Goal: Information Seeking & Learning: Learn about a topic

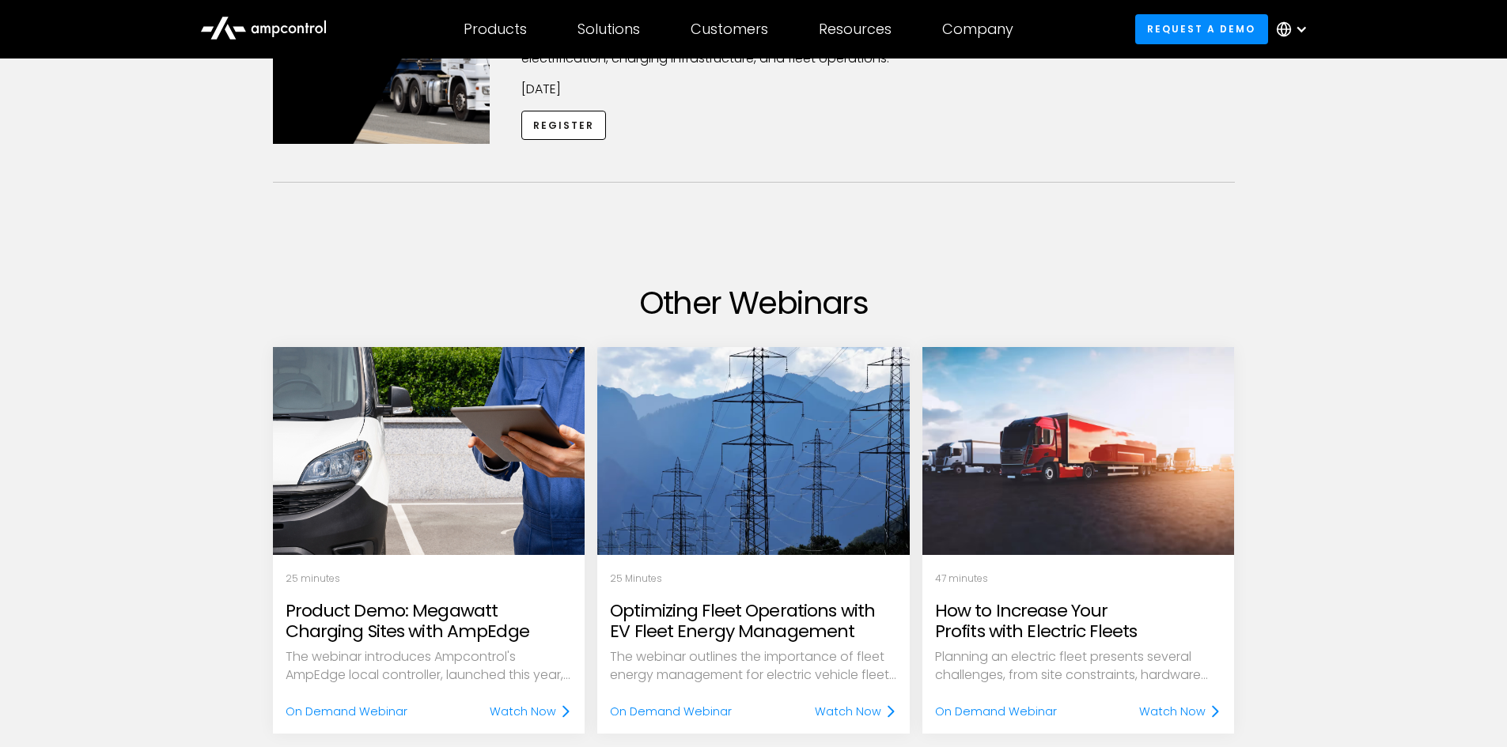
scroll to position [320, 0]
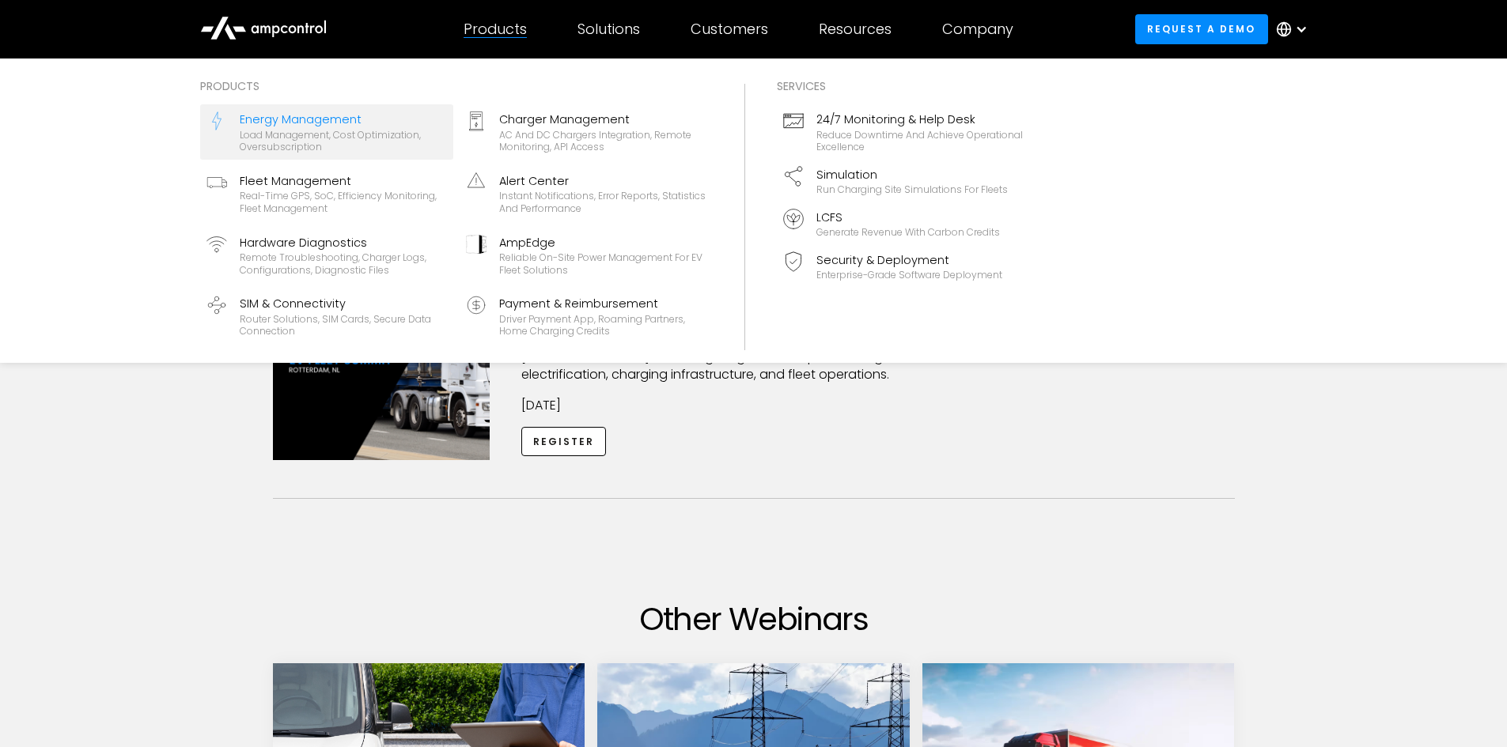
click at [380, 111] on div "Energy Management" at bounding box center [343, 119] width 207 height 17
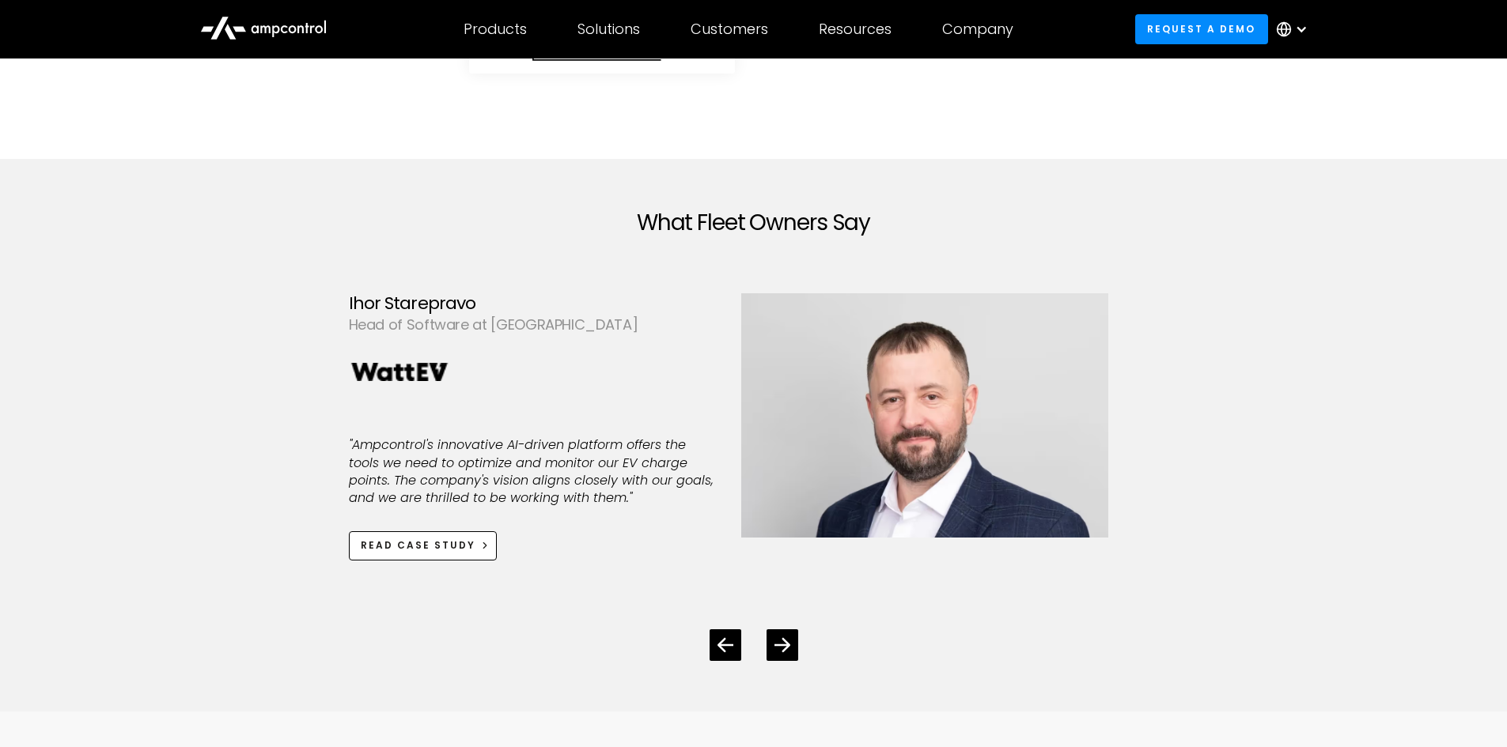
scroll to position [4271, 0]
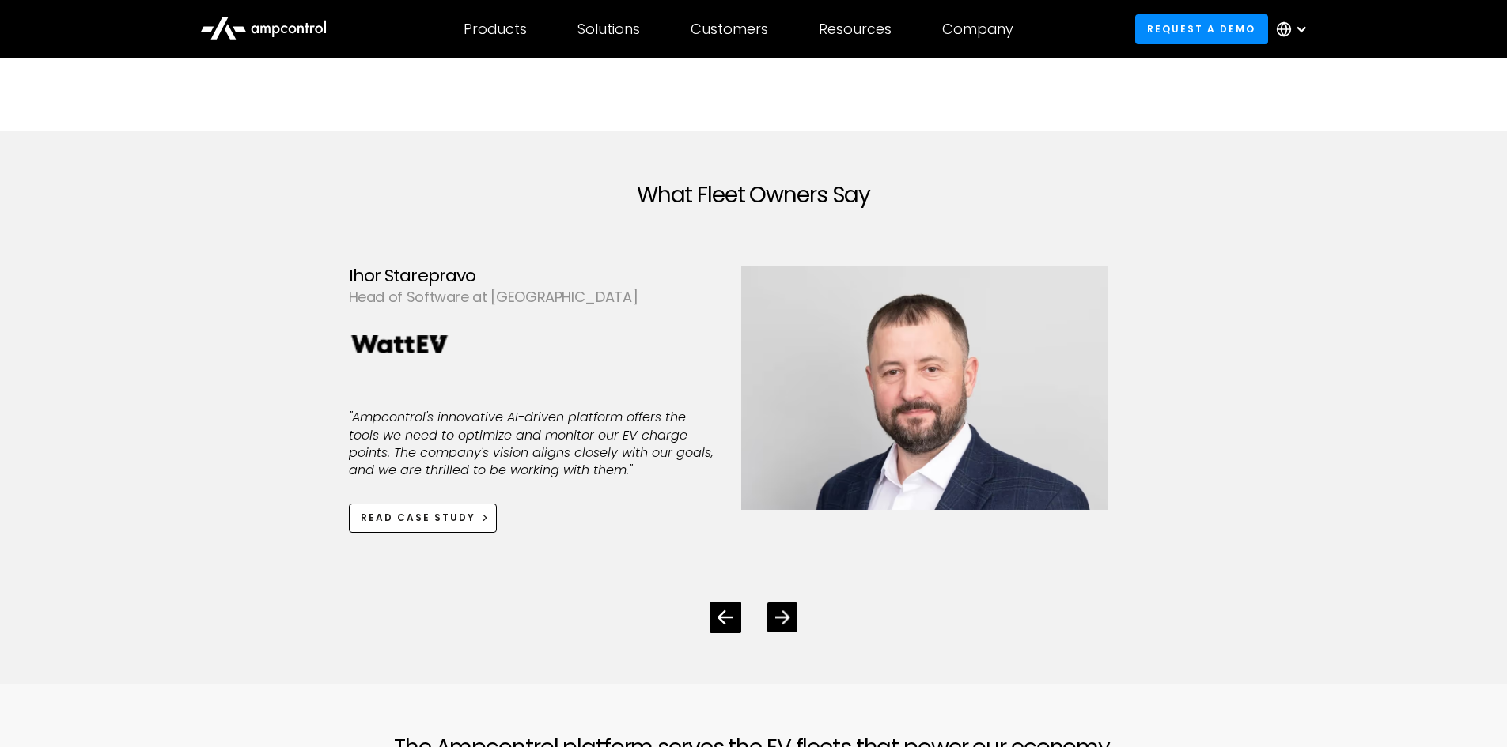
click at [774, 617] on icon "Next slide" at bounding box center [781, 617] width 15 height 15
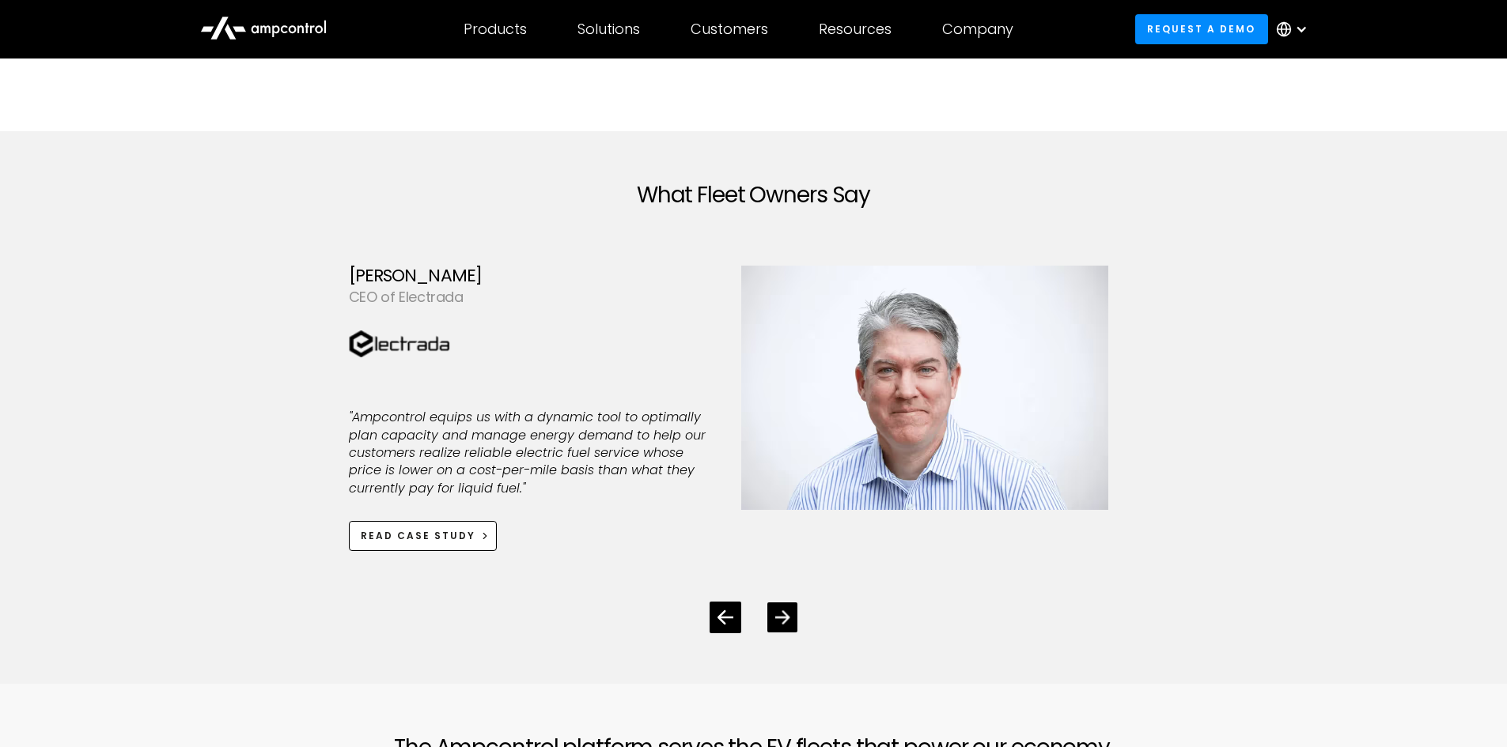
click at [777, 617] on icon "Next slide" at bounding box center [781, 617] width 15 height 13
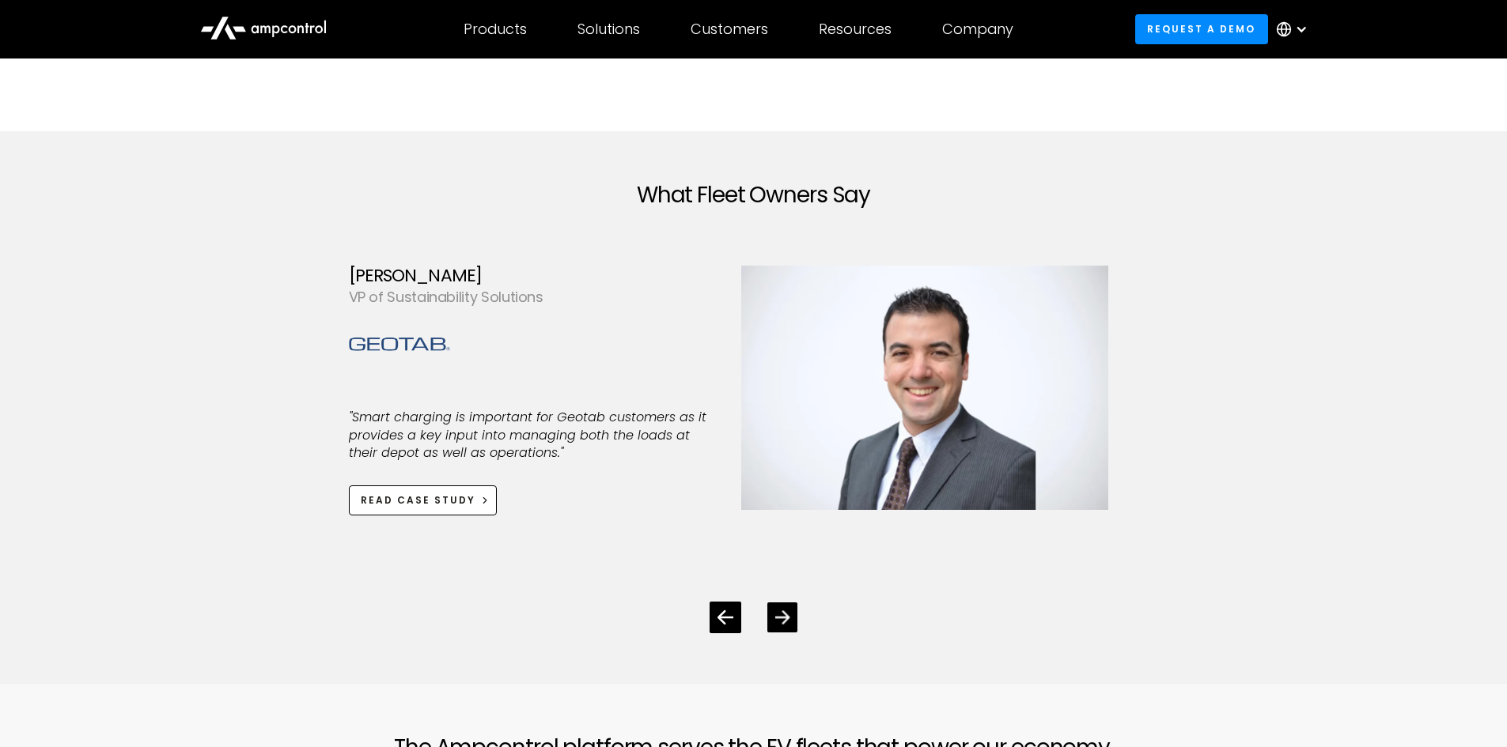
click at [777, 617] on icon "Next slide" at bounding box center [781, 617] width 15 height 13
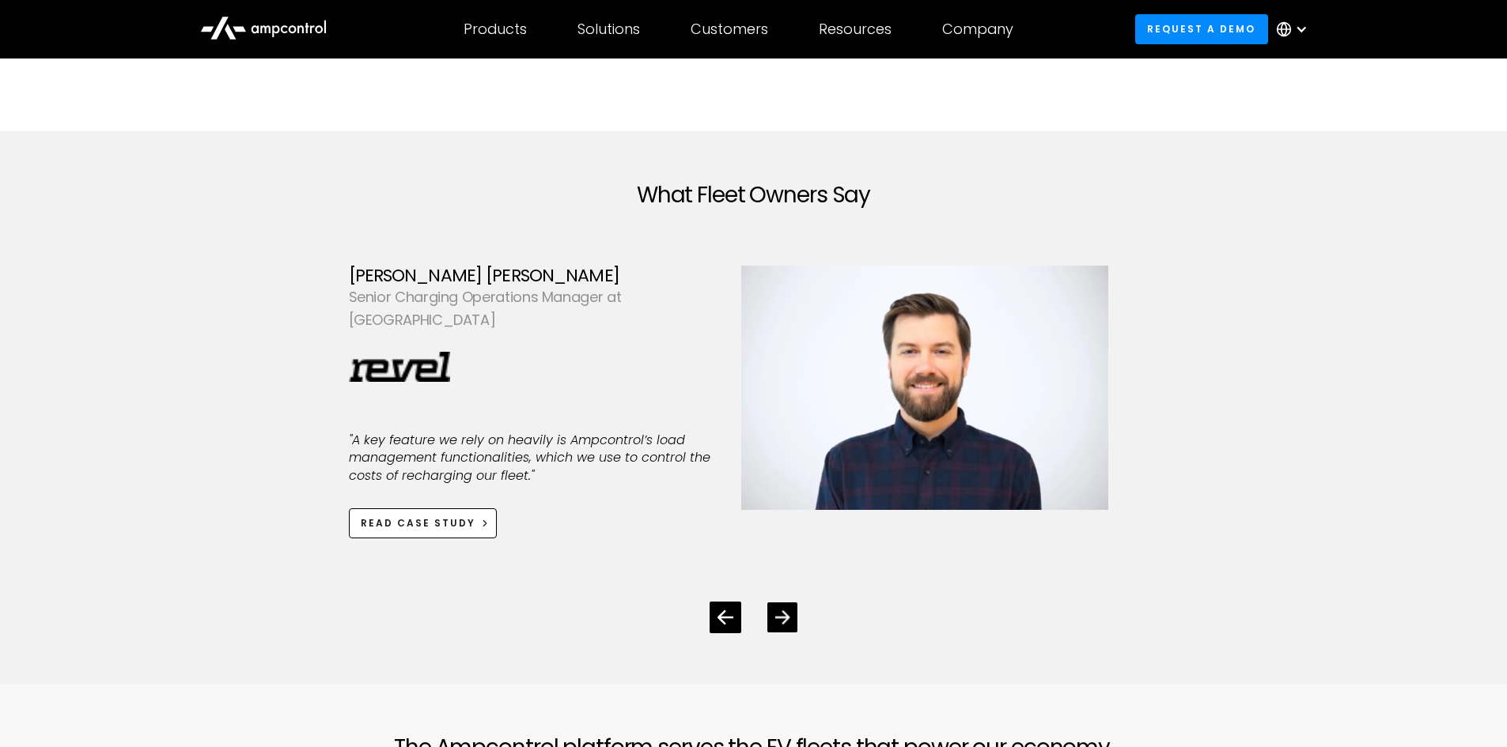
click at [777, 617] on icon "Next slide" at bounding box center [781, 617] width 15 height 13
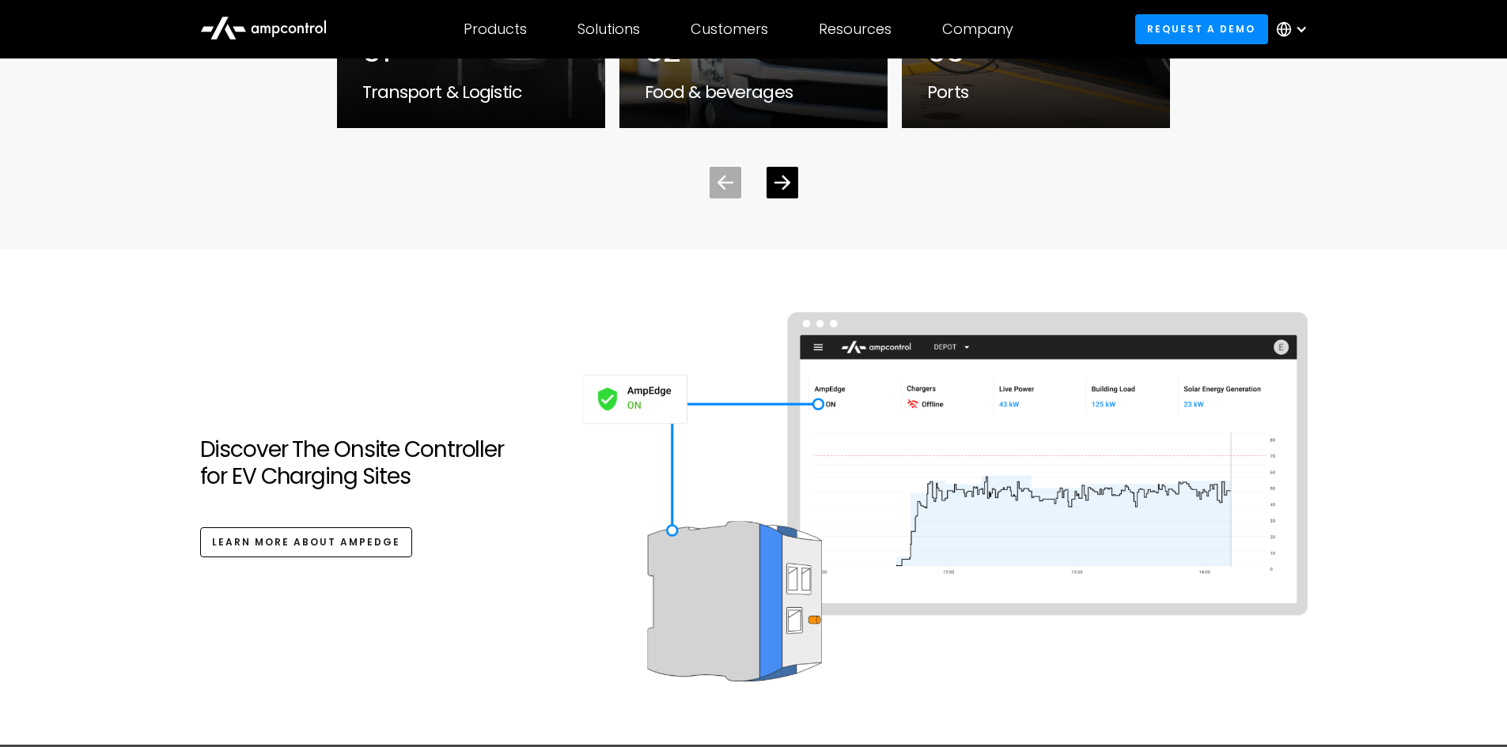
scroll to position [5378, 0]
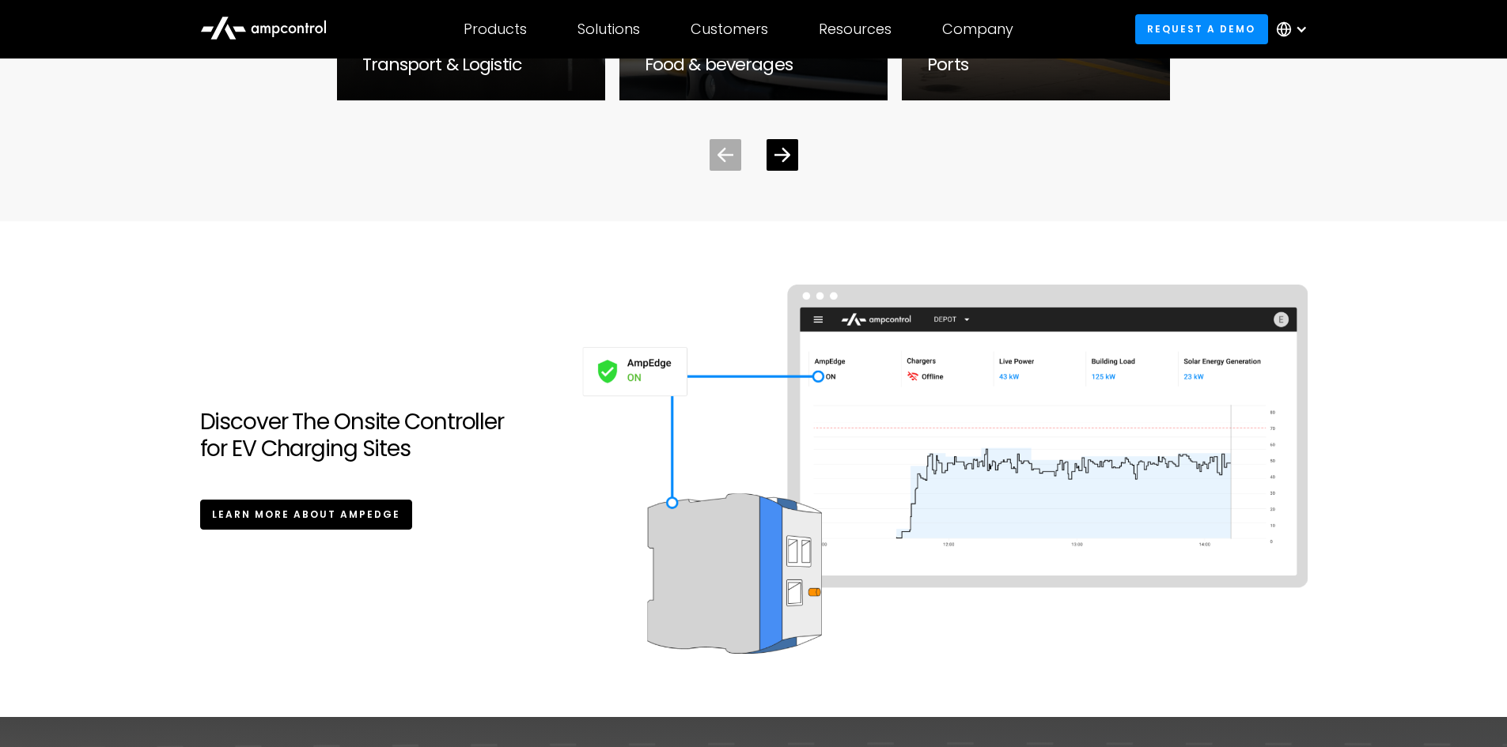
click at [354, 516] on link "Learn More ABOUT AmpEdge" at bounding box center [306, 514] width 213 height 29
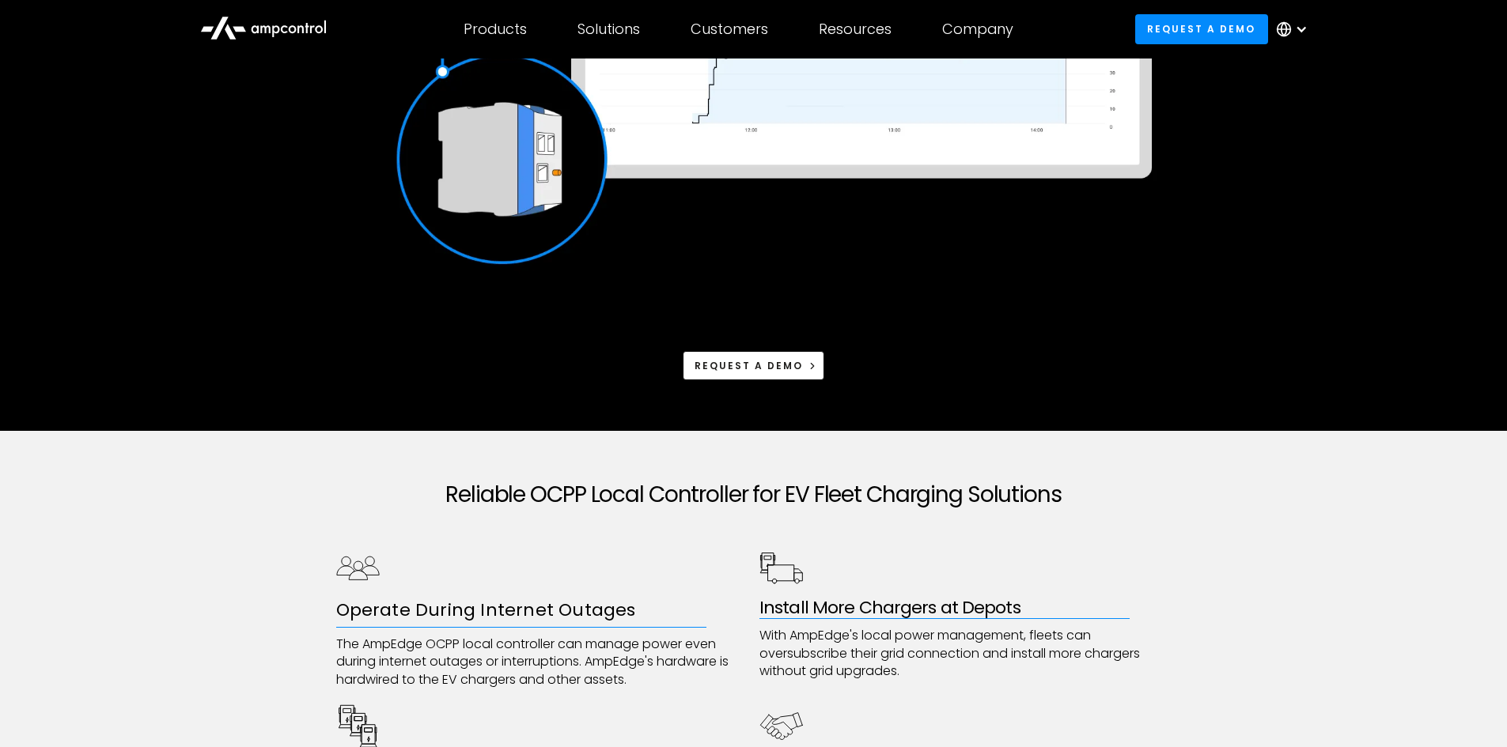
scroll to position [395, 0]
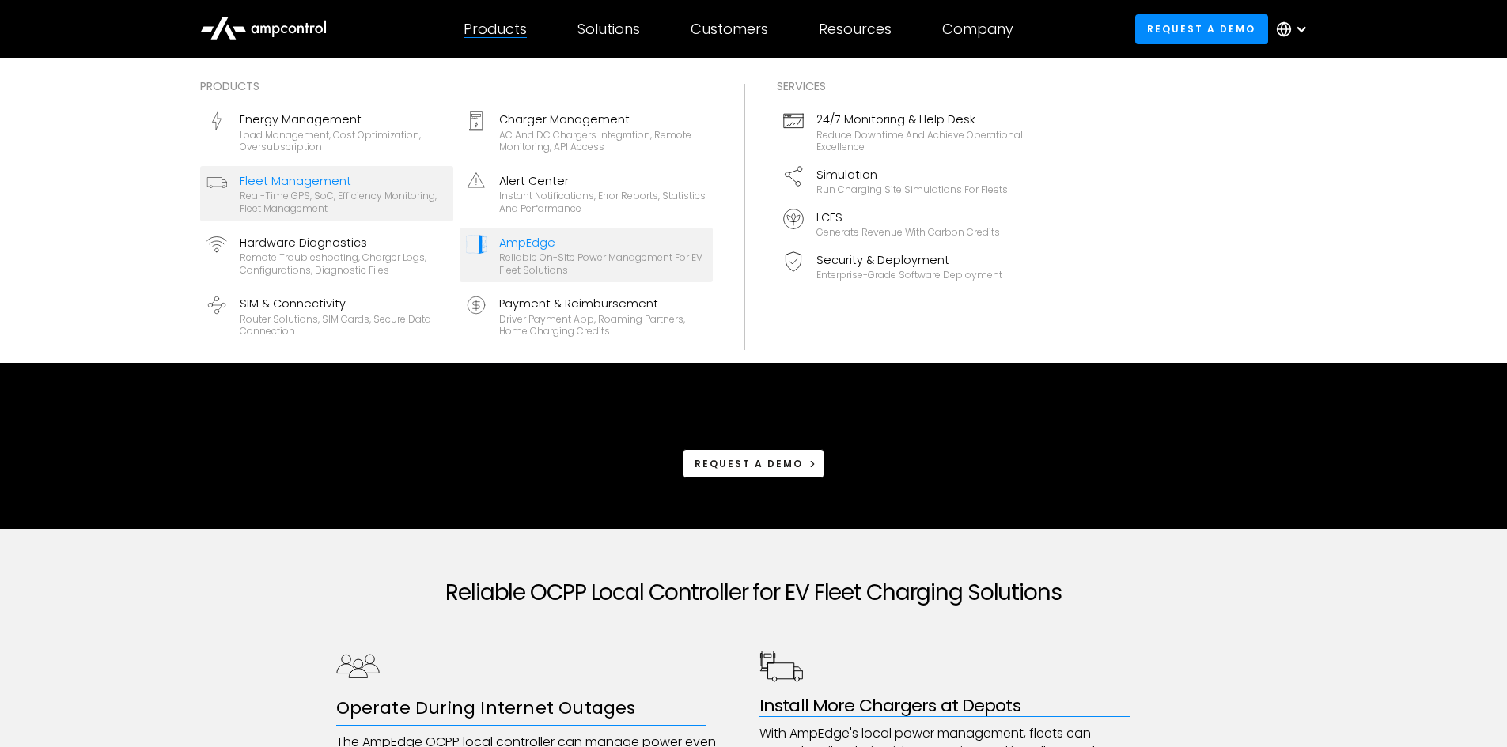
click at [352, 188] on div "Fleet Management" at bounding box center [343, 180] width 207 height 17
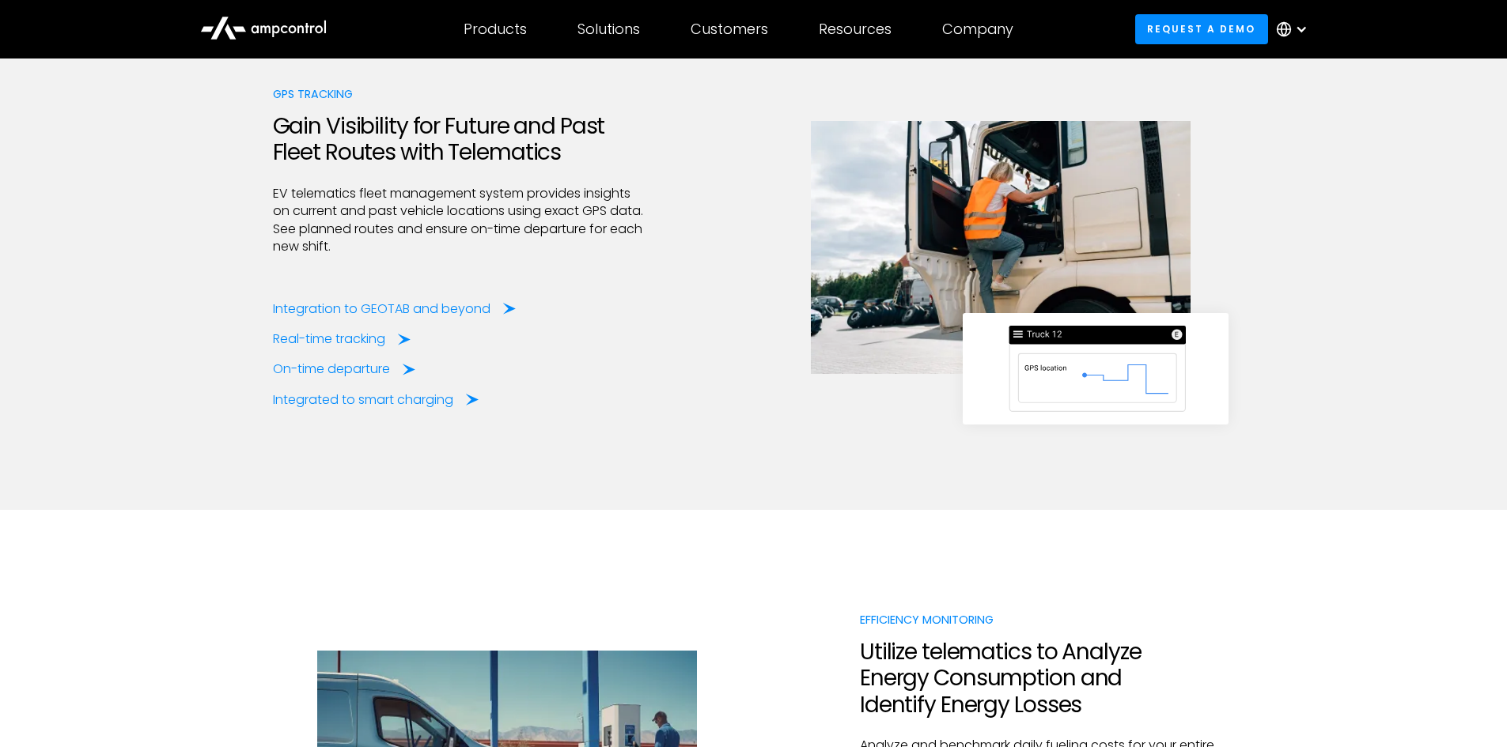
scroll to position [2531, 0]
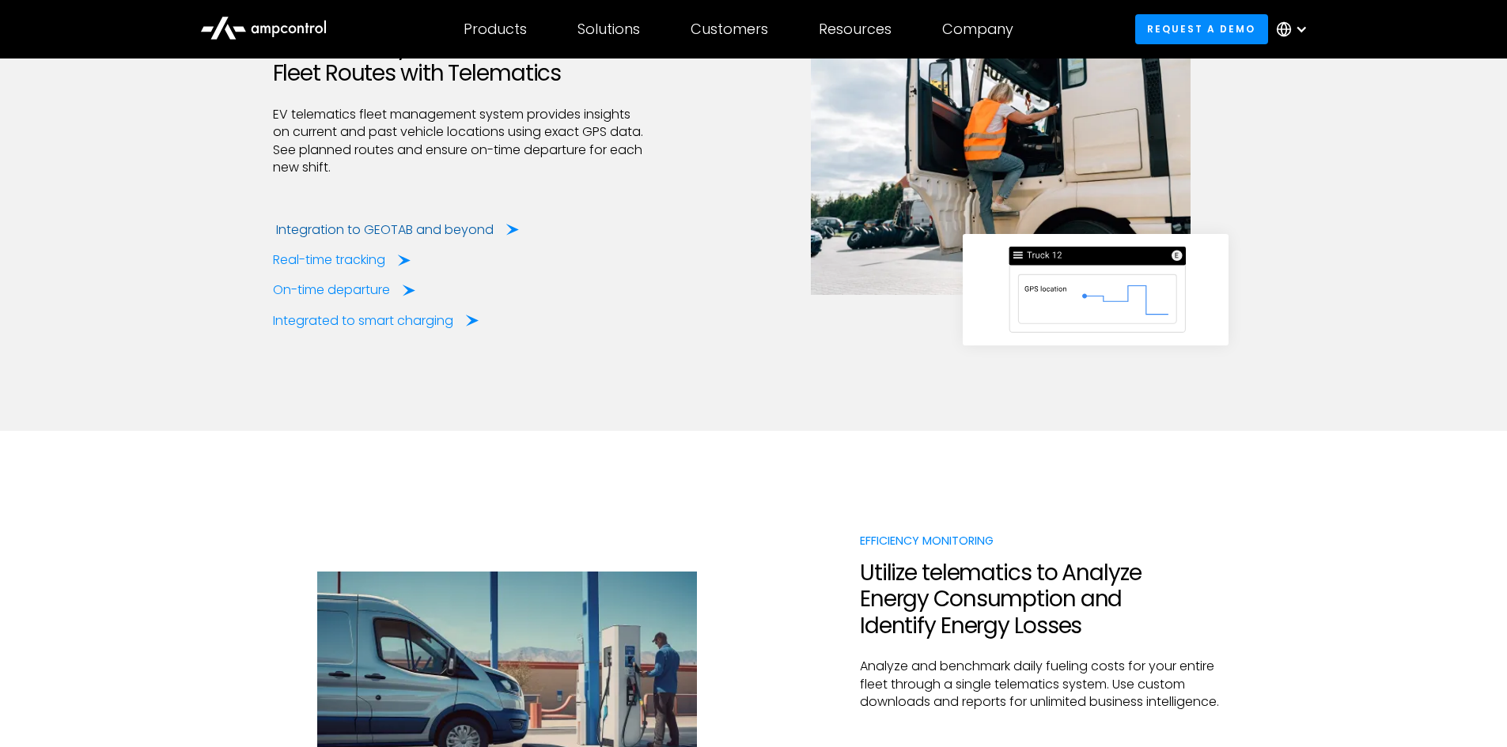
click at [437, 239] on div "Integration to GEOTAB and beyond" at bounding box center [384, 229] width 217 height 17
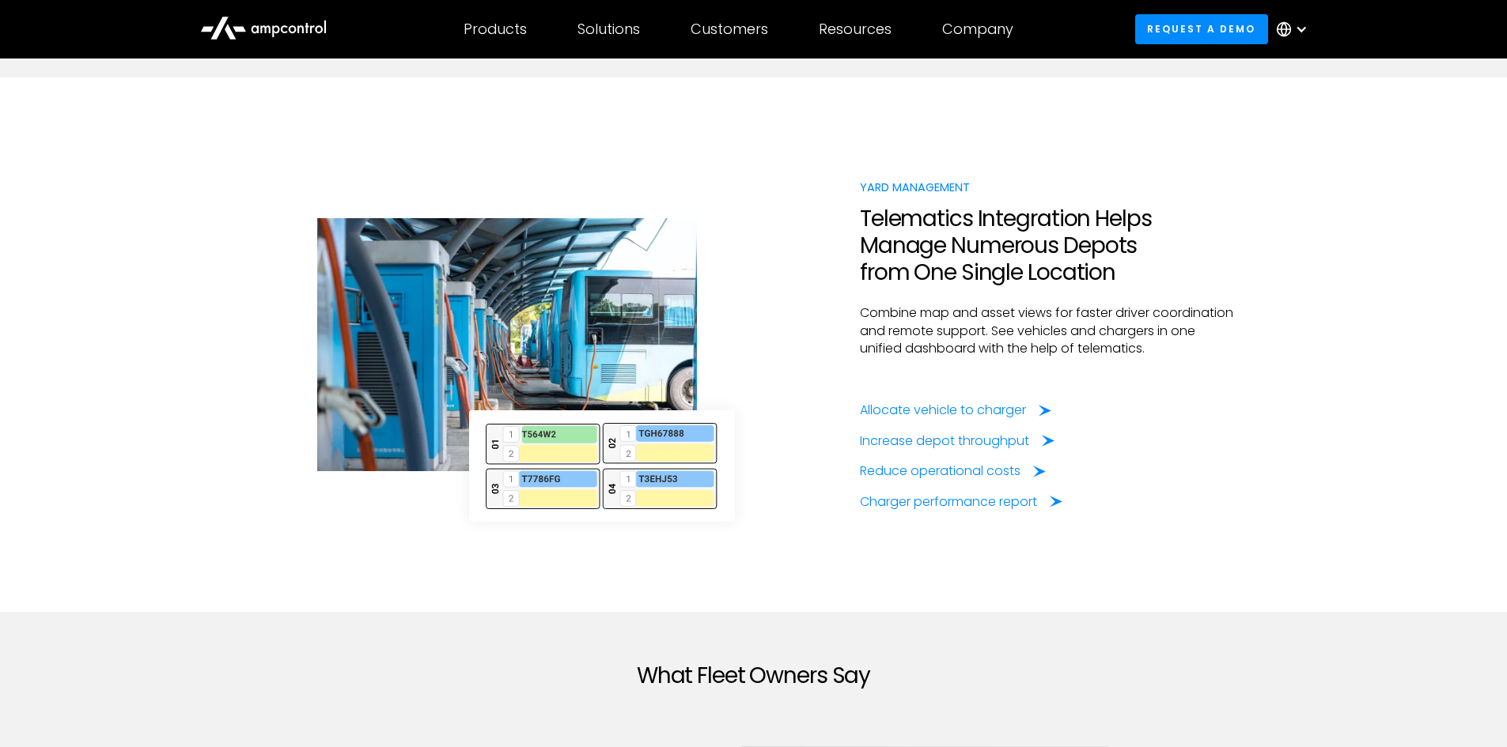
scroll to position [3954, 0]
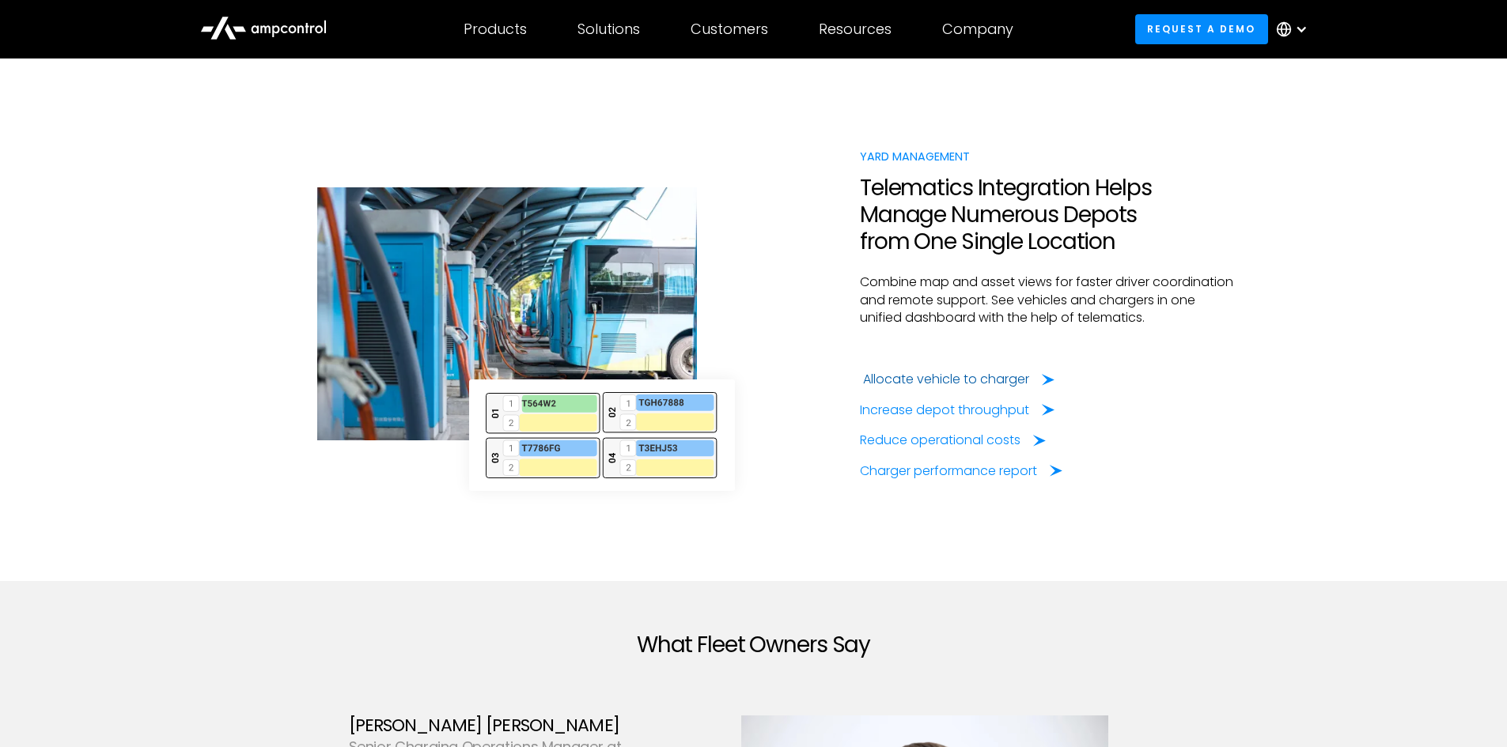
click at [913, 388] on div "Allocate vehicle to charger" at bounding box center [946, 379] width 166 height 17
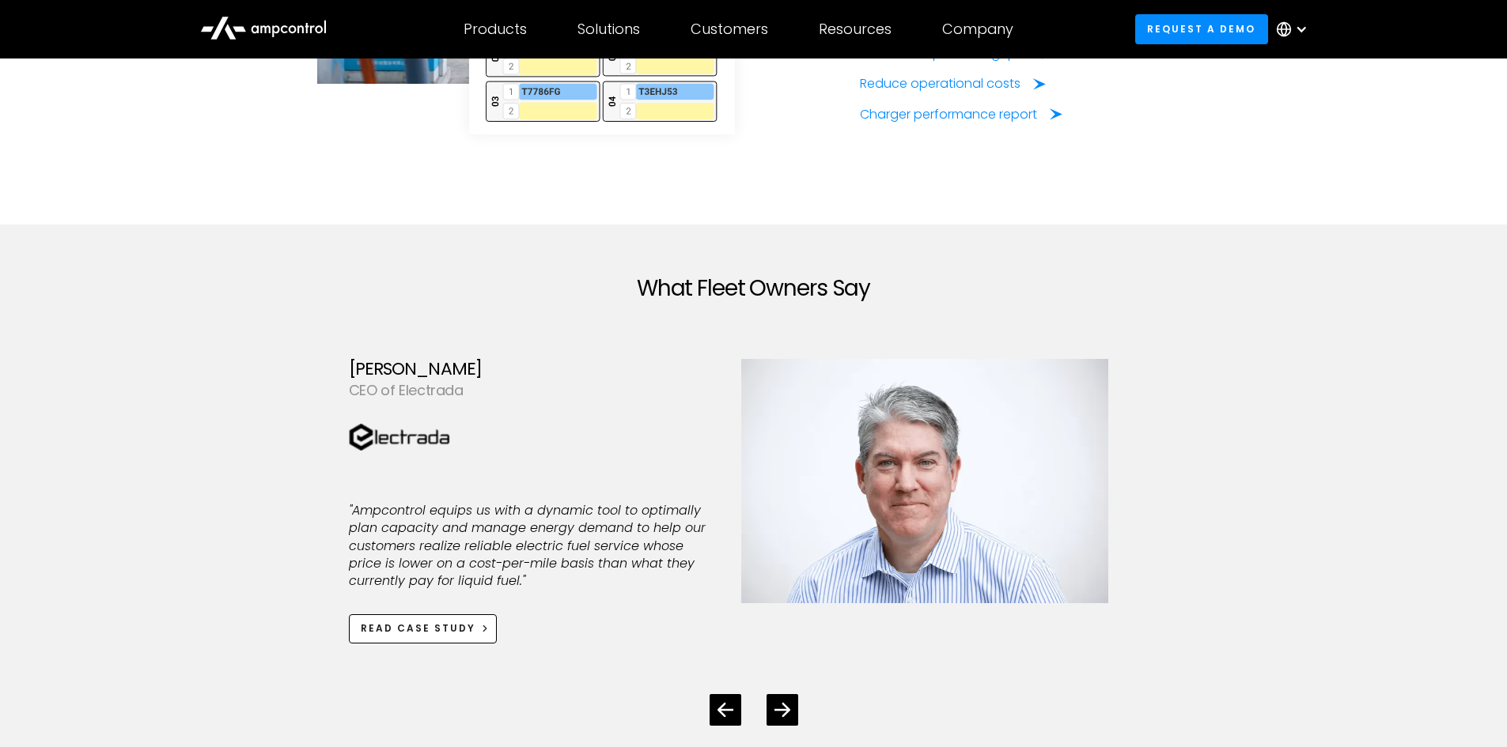
scroll to position [4350, 0]
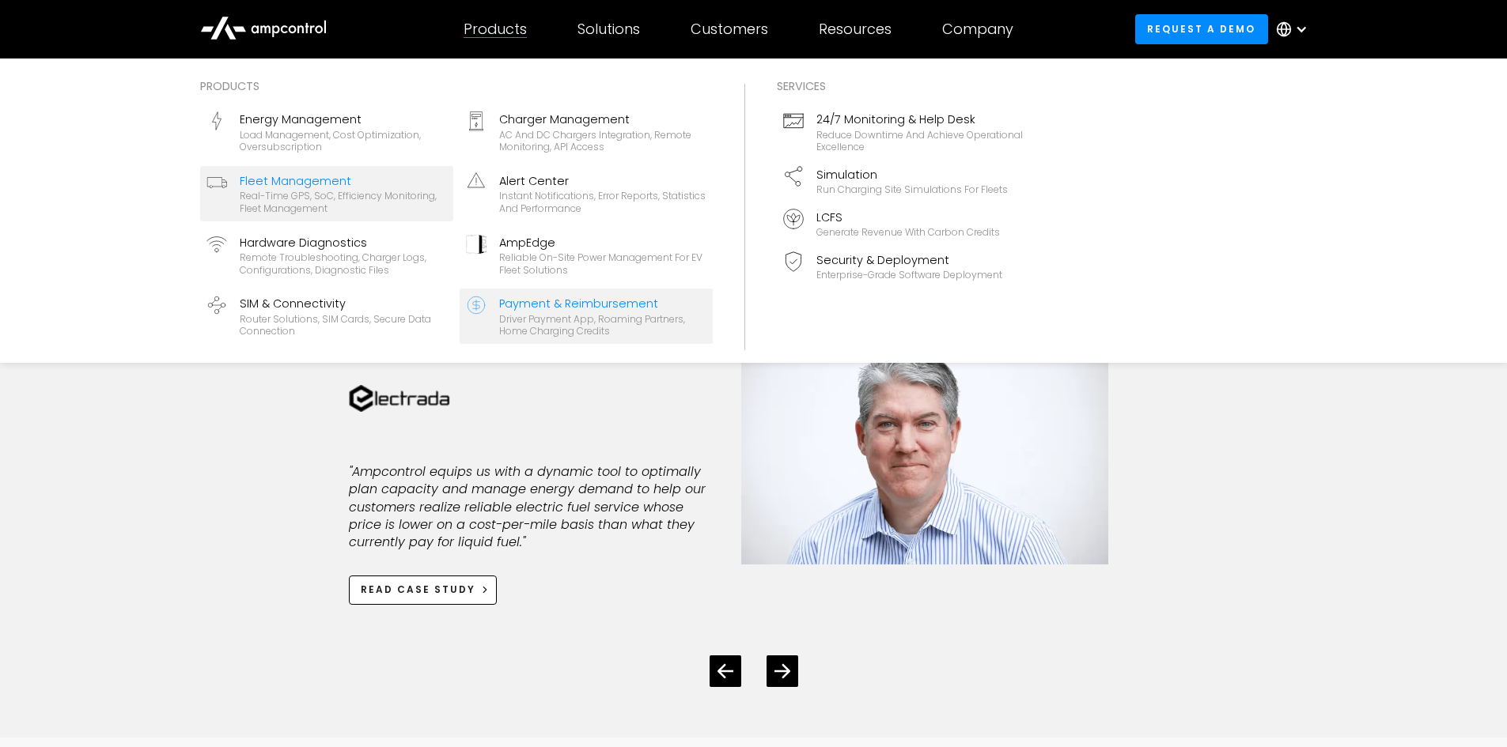
click at [609, 304] on div "Payment & Reimbursement" at bounding box center [602, 303] width 207 height 17
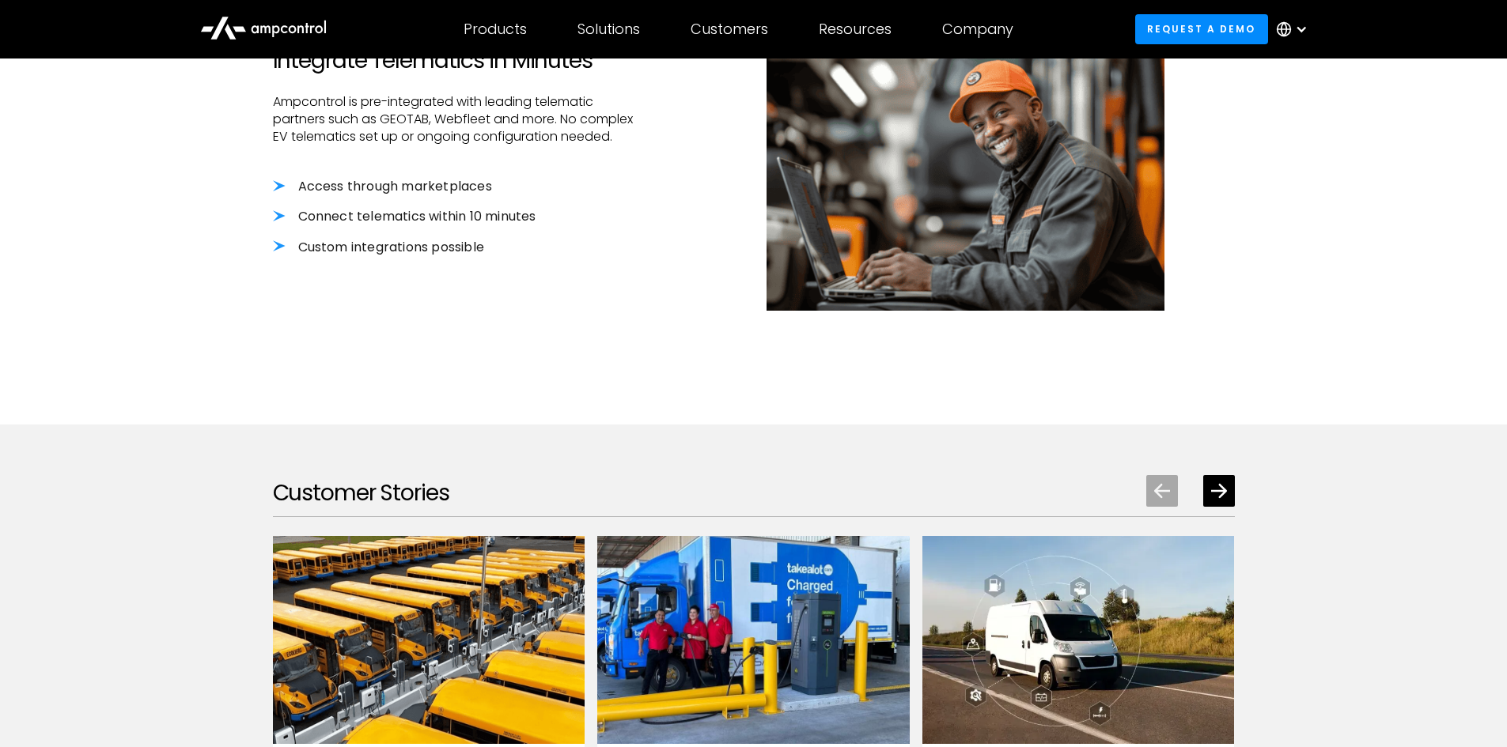
scroll to position [1740, 0]
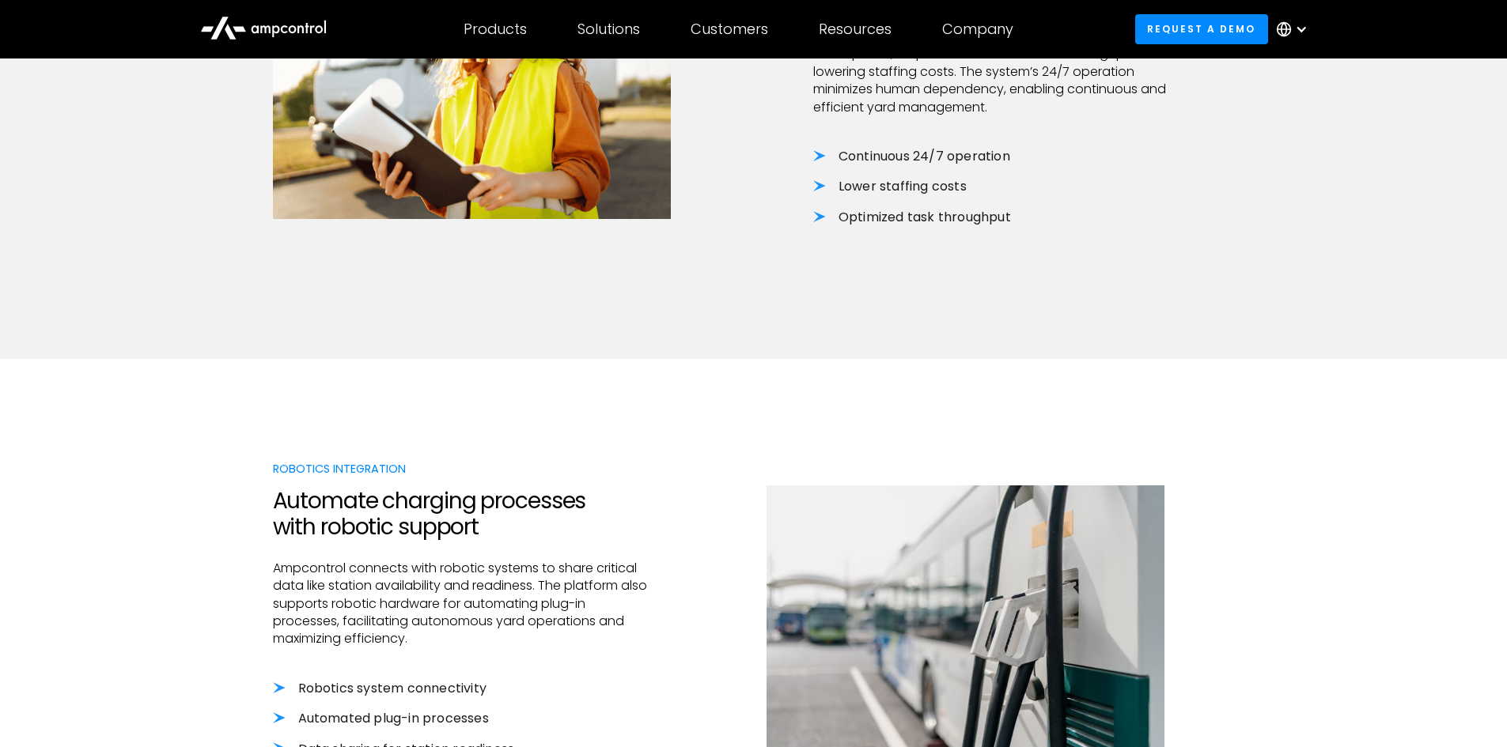
scroll to position [1424, 0]
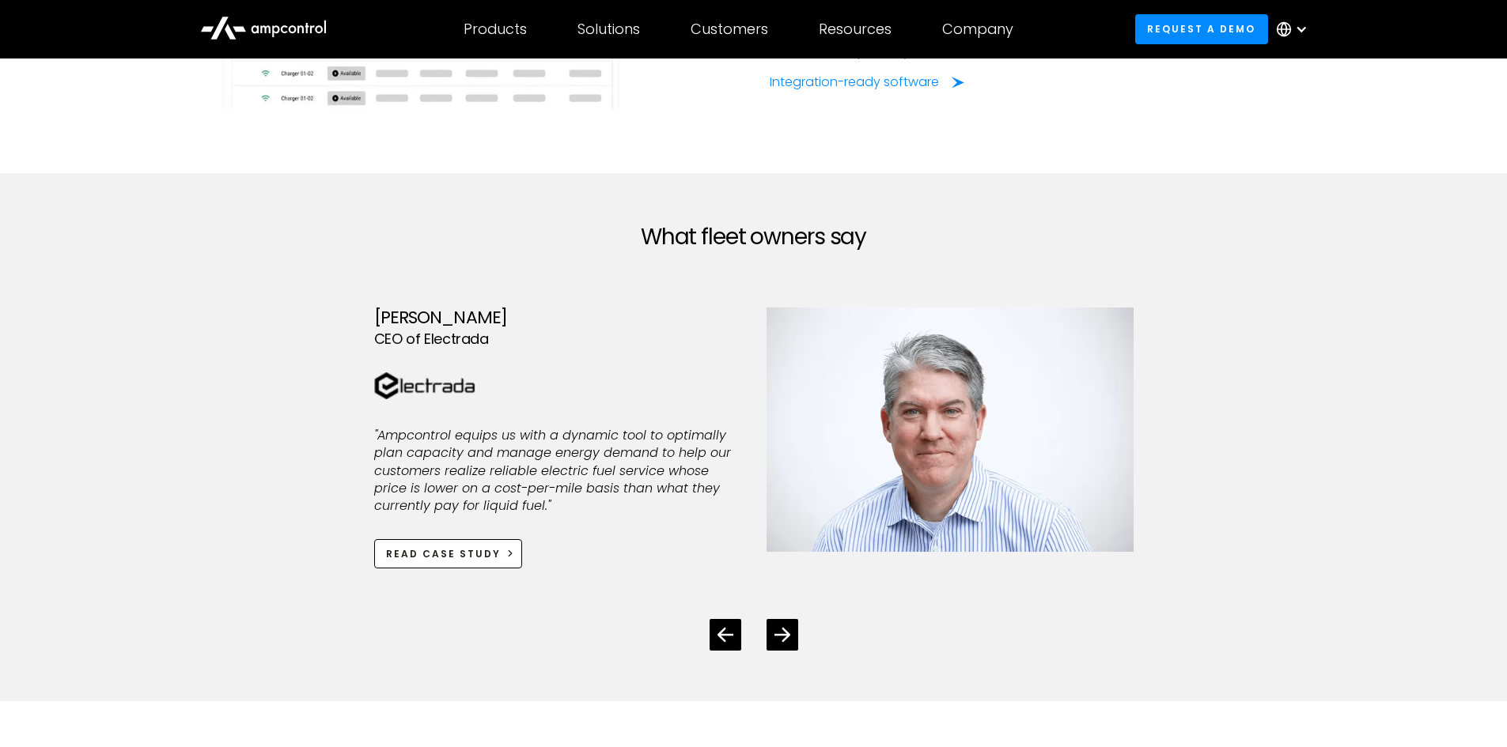
scroll to position [2294, 0]
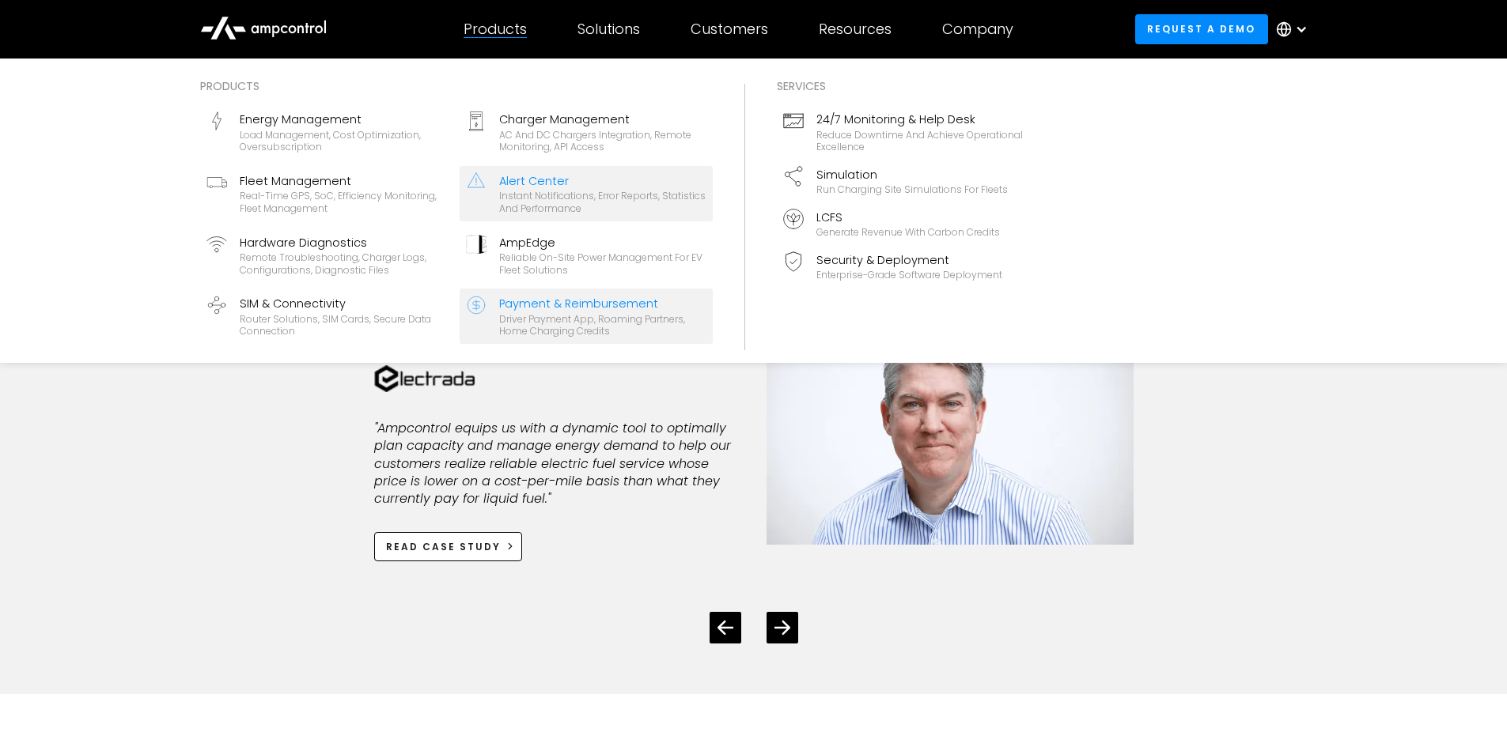
click at [550, 180] on div "Alert Center" at bounding box center [602, 180] width 207 height 17
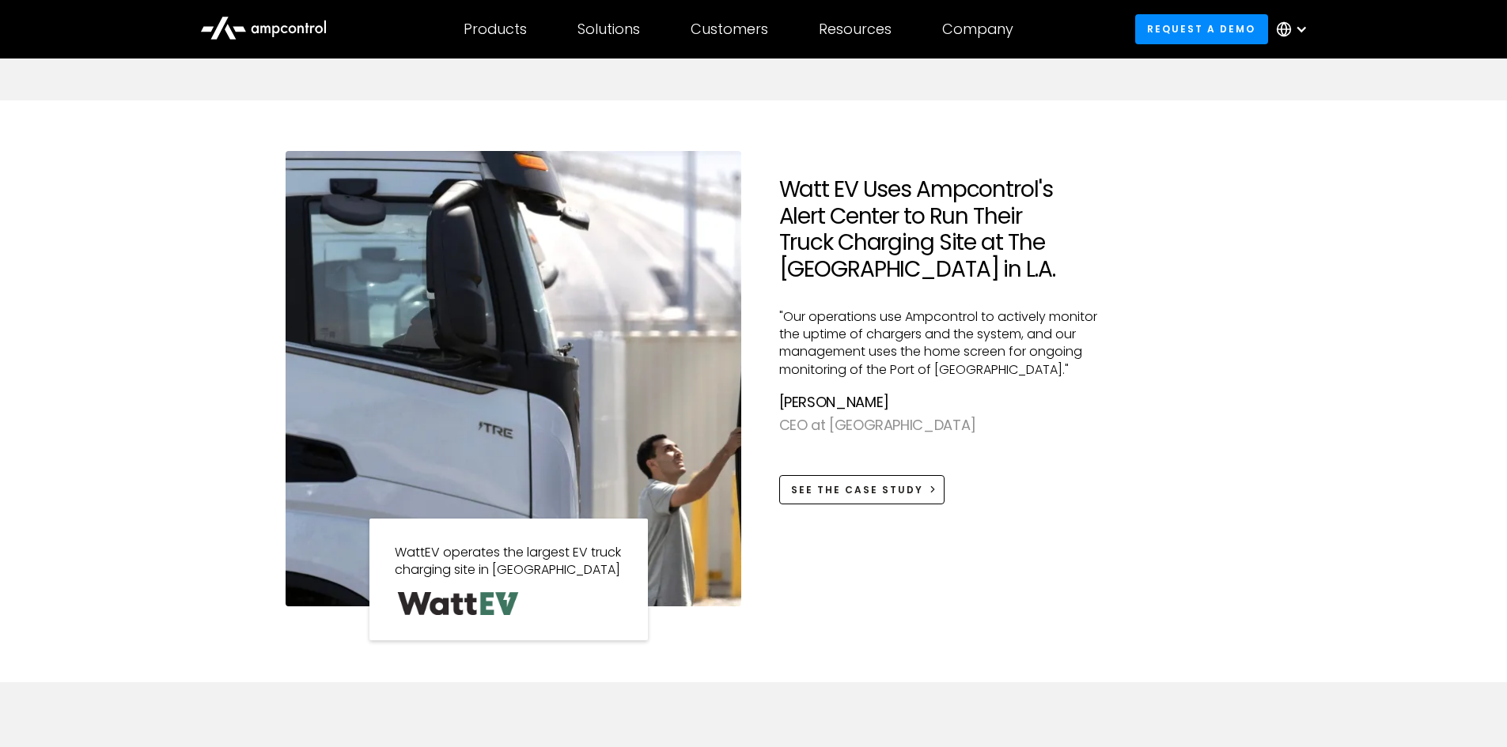
scroll to position [1424, 0]
